Goal: Contribute content

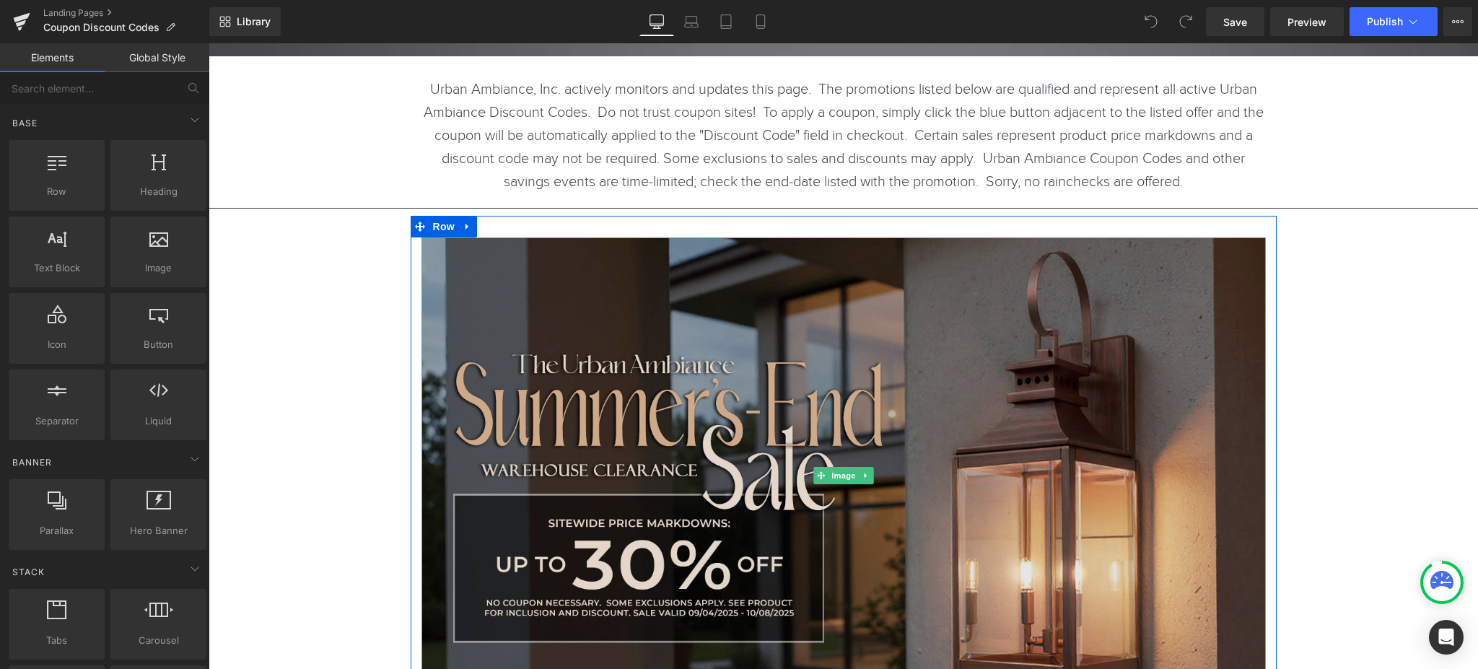
scroll to position [270, 0]
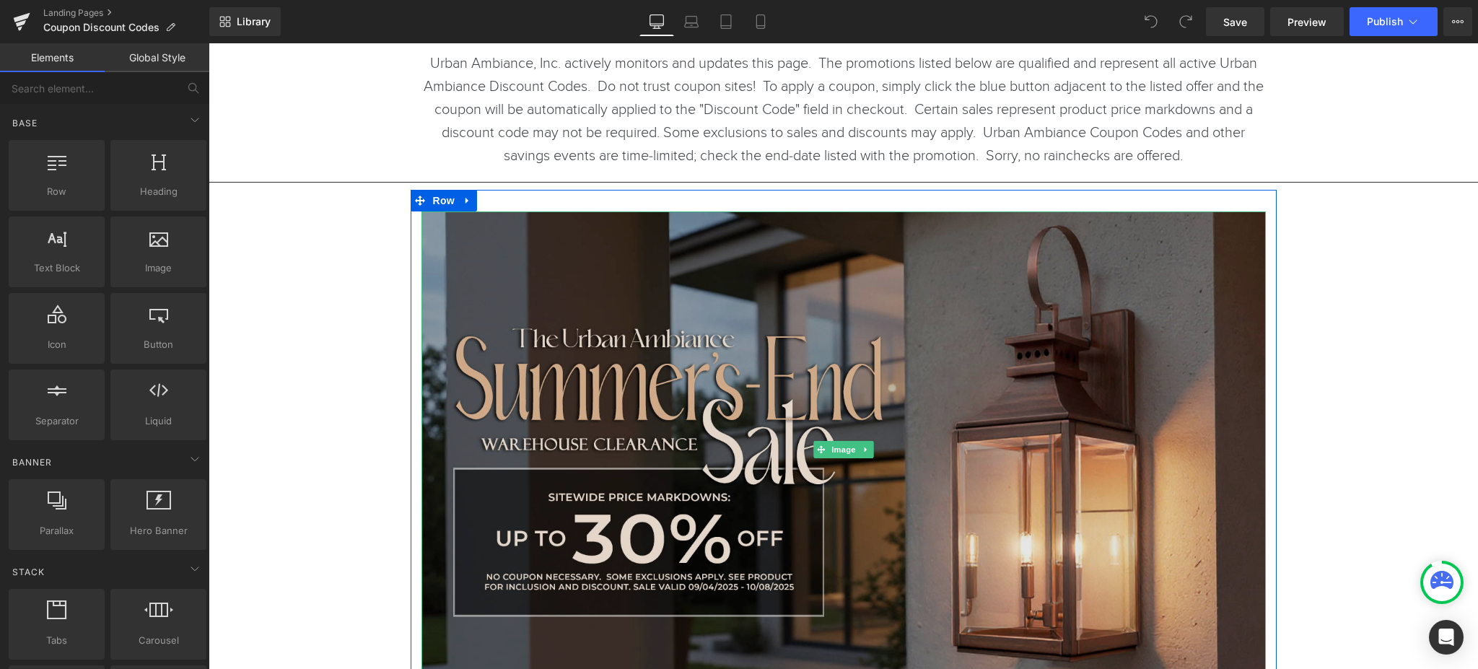
click at [610, 457] on img at bounding box center [844, 449] width 845 height 475
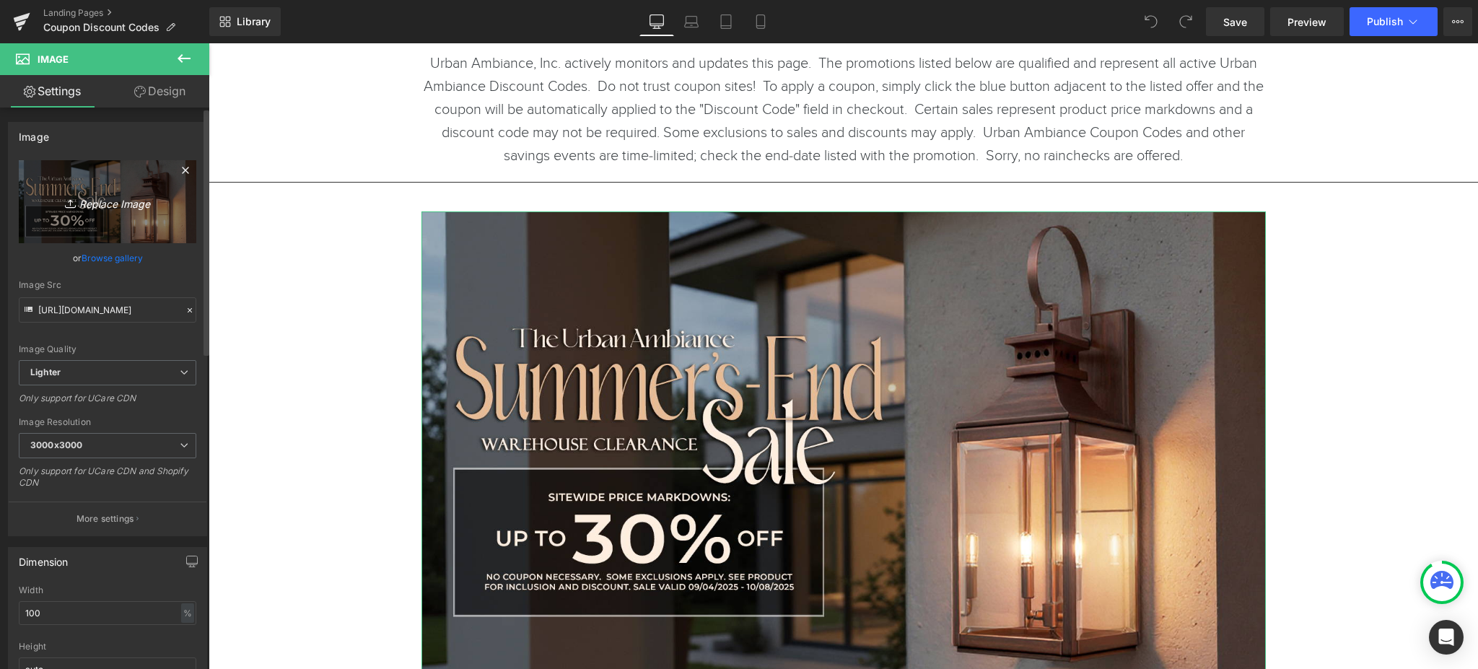
click at [90, 204] on icon "Replace Image" at bounding box center [107, 202] width 115 height 18
type input "C:\fakepath\2025 - End of Summer - Urban HP - No Button Ext.jpg"
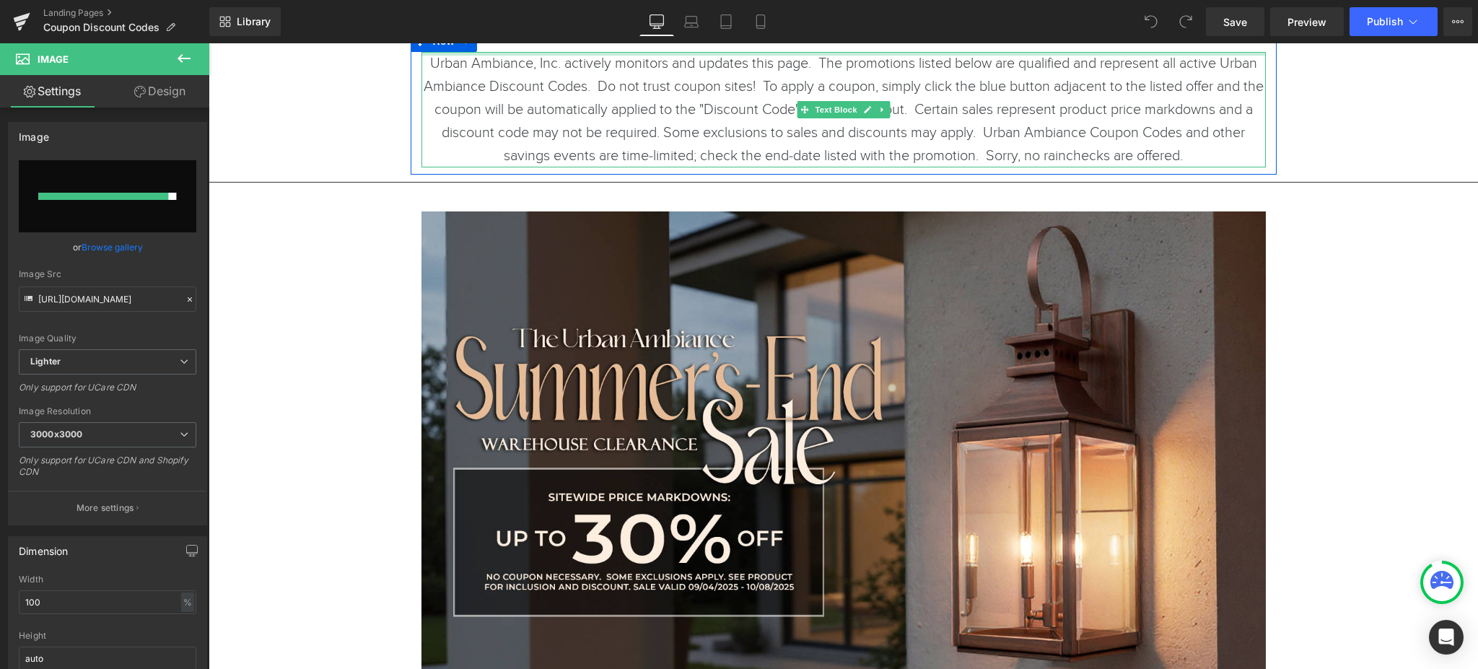
type input "[URL][DOMAIN_NAME]"
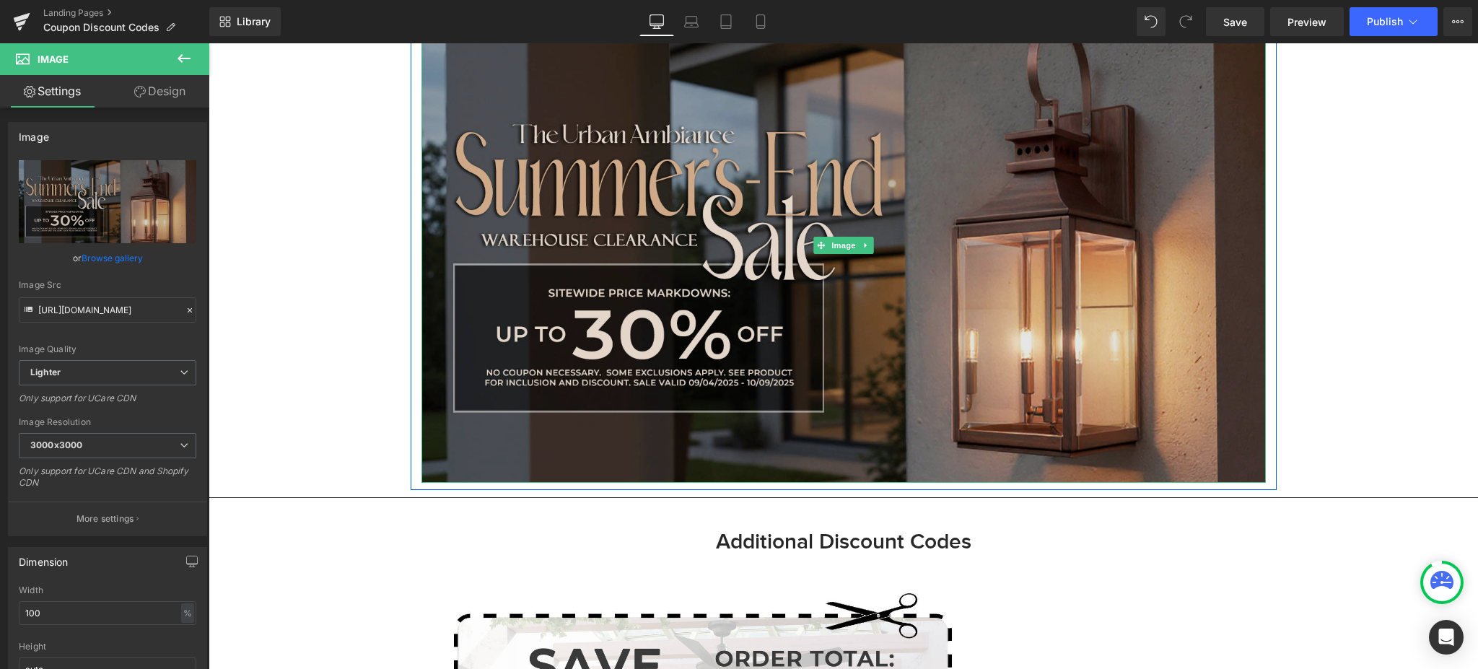
scroll to position [673, 0]
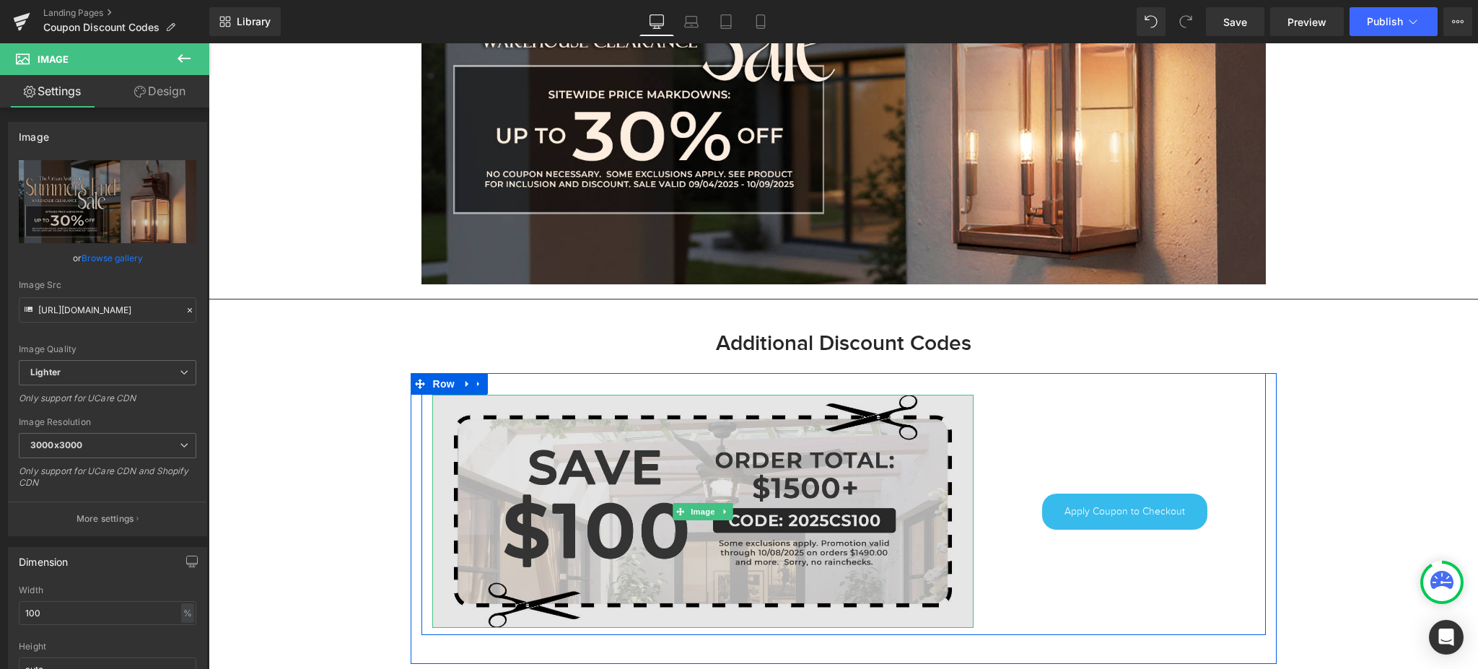
click at [617, 534] on img at bounding box center [702, 511] width 541 height 232
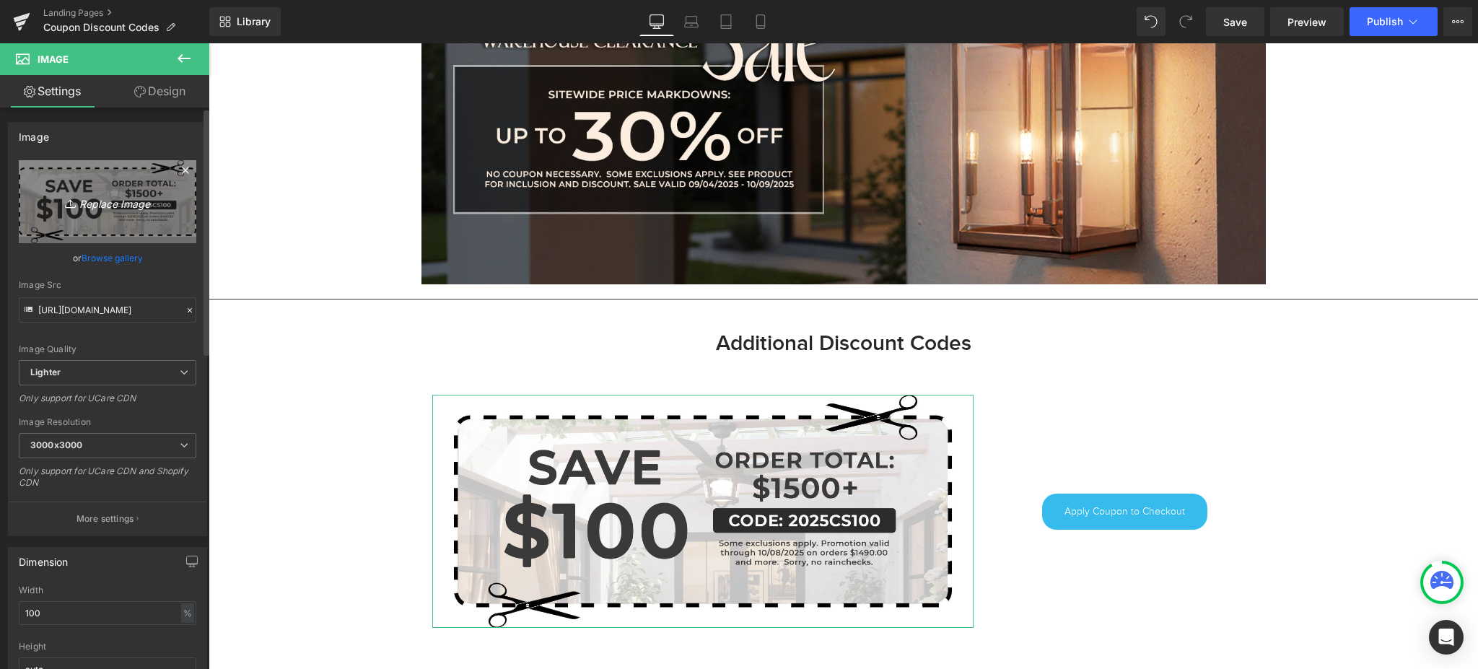
click at [154, 228] on link "Replace Image" at bounding box center [108, 201] width 178 height 83
type input "C:\fakepath\2025CS100 -ext.jpg"
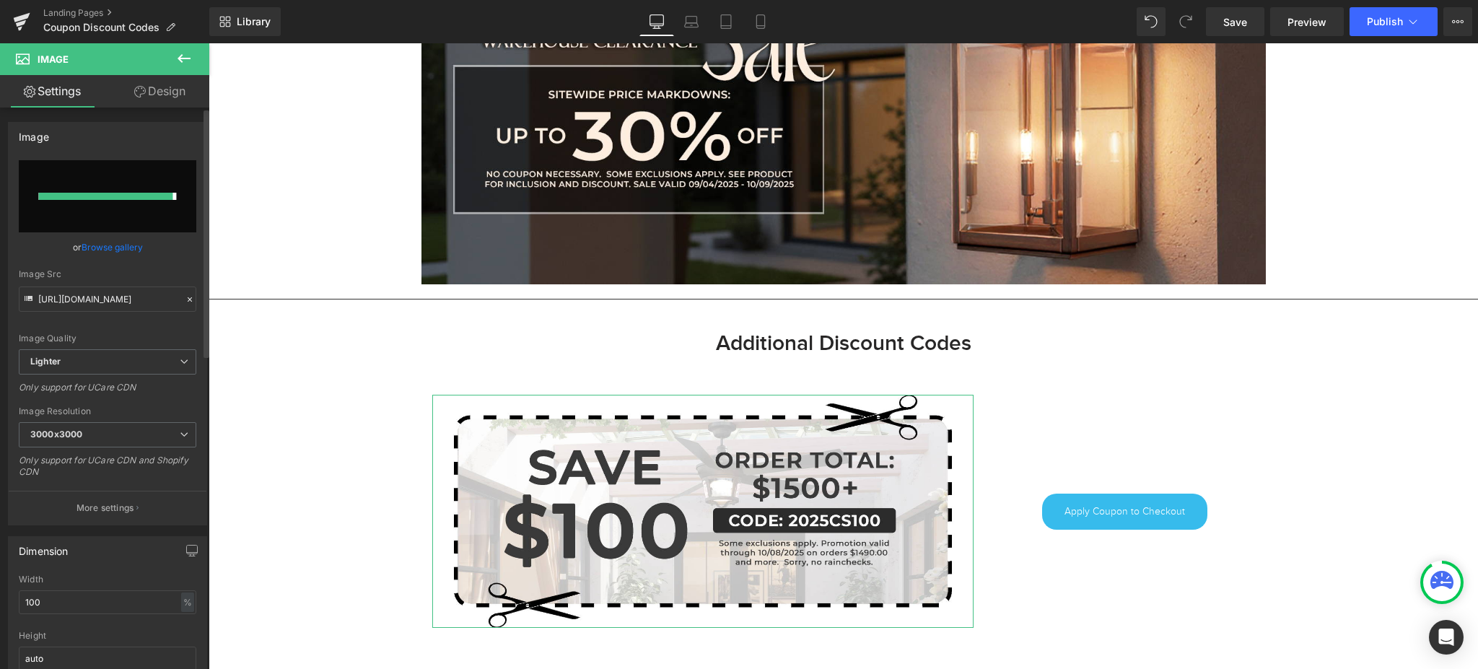
type input "[URL][DOMAIN_NAME]"
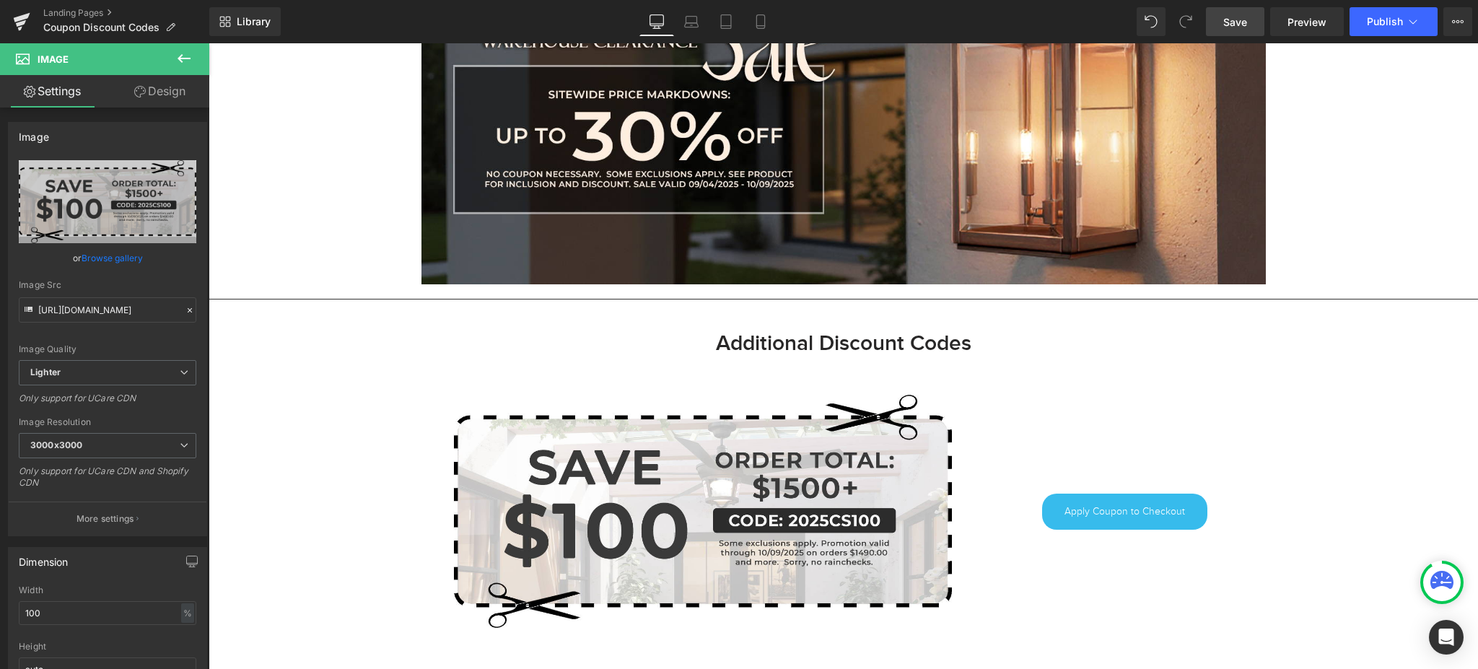
click at [1239, 22] on span "Save" at bounding box center [1236, 21] width 24 height 15
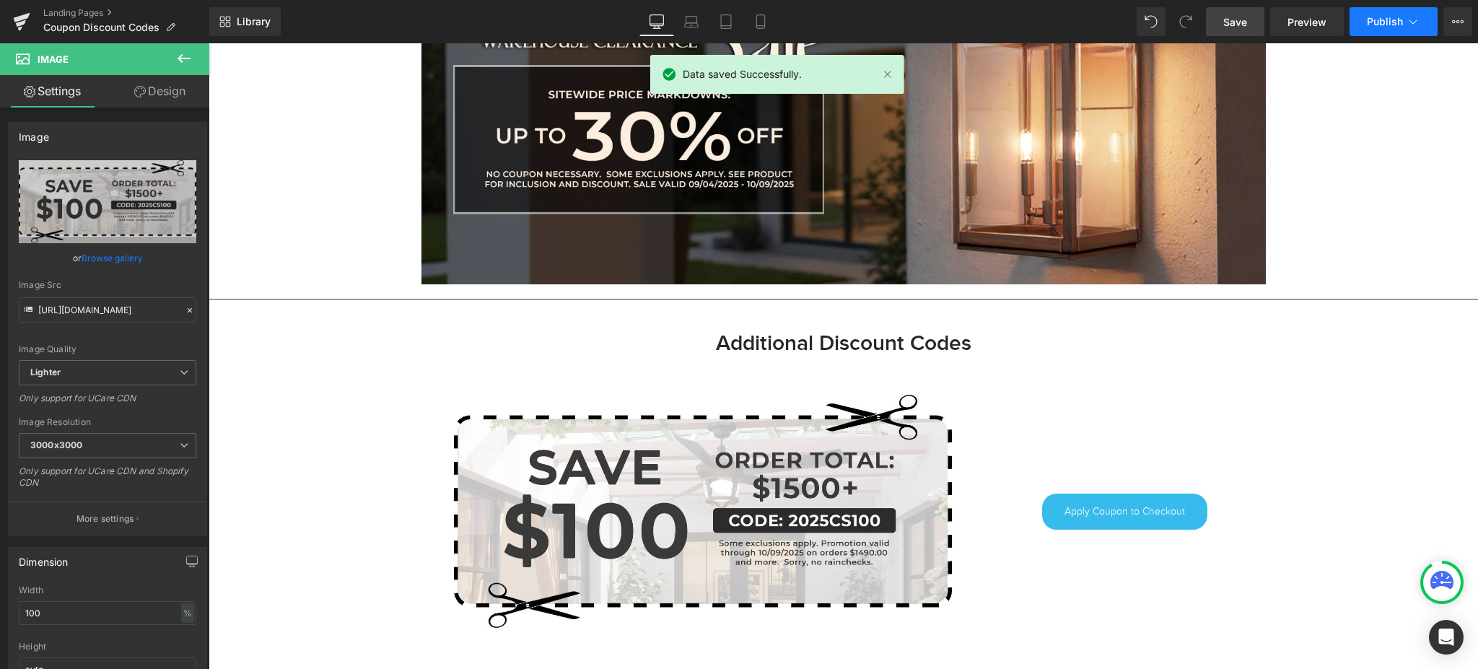
click at [1392, 20] on span "Publish" at bounding box center [1385, 22] width 36 height 12
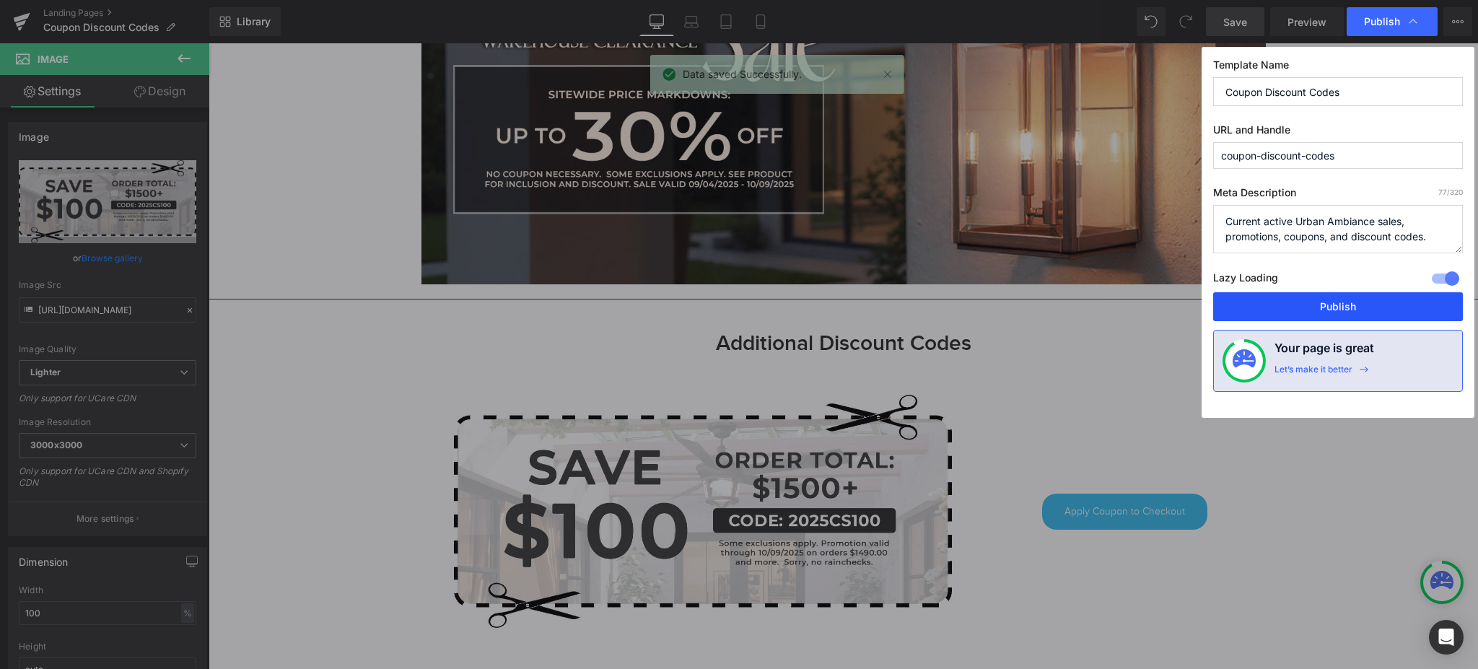
click at [1349, 302] on button "Publish" at bounding box center [1338, 306] width 250 height 29
